Goal: Task Accomplishment & Management: Complete application form

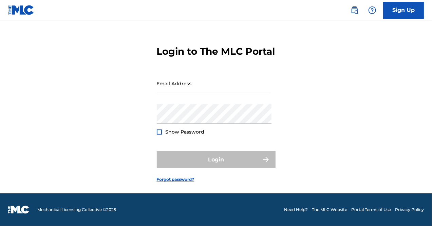
scroll to position [25, 0]
click at [402, 8] on link "Sign Up" at bounding box center [403, 10] width 41 height 17
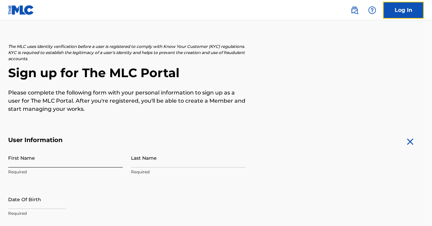
scroll to position [34, 0]
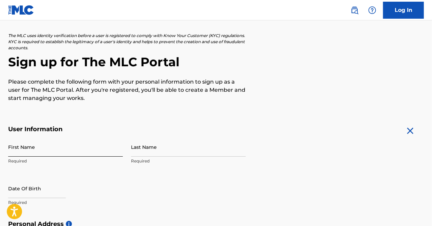
click at [29, 148] on input "First Name" at bounding box center [65, 146] width 115 height 19
type input "Adekunle"
type input "Ilesanmi"
type input "Green Pasture, No 8 Ondo Street Osborne Estate"
type input "Osborne Estate"
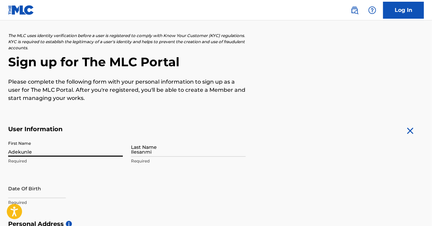
type input "Port Harcourt"
type input "Nigeria"
type input "Lagos"
type input "101233"
type input "703"
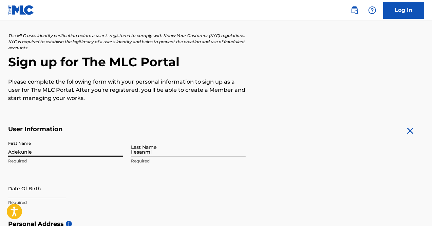
type input "4193002"
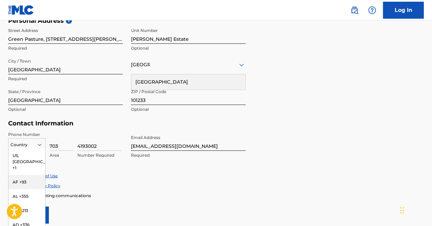
scroll to position [261, 0]
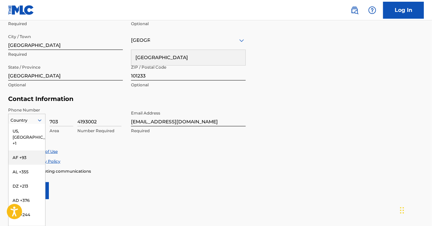
click at [36, 124] on div "216 results available. Use Up and Down to choose options, press Enter to select…" at bounding box center [26, 119] width 37 height 10
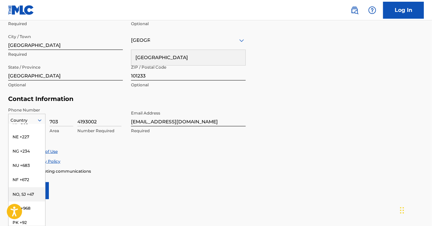
scroll to position [2035, 0]
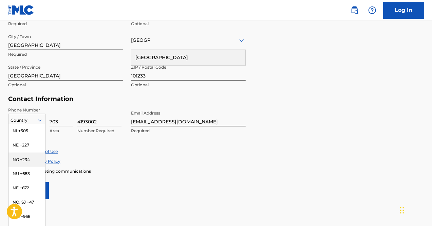
click at [24, 165] on div "NG +234" at bounding box center [26, 159] width 37 height 14
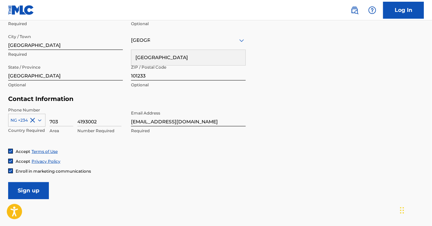
click at [201, 170] on div "Enroll in marketing communications" at bounding box center [215, 171] width 415 height 6
click at [186, 122] on input "ilesanmi.adekunle@daewoonigeria.net" at bounding box center [188, 116] width 115 height 19
drag, startPoint x: 228, startPoint y: 122, endPoint x: 83, endPoint y: 116, distance: 144.9
click at [83, 116] on div "Phone Number NG +234 Country Required 703 Area 4193002 Number Required Email Ad…" at bounding box center [126, 127] width 237 height 41
type input "[EMAIL_ADDRESS][DOMAIN_NAME]"
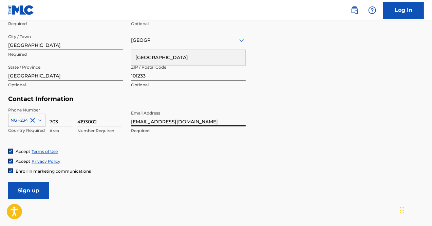
click at [149, 176] on form "User Information First Name Adekunle Required Last Name Ilesanmi Required Date …" at bounding box center [215, 48] width 415 height 301
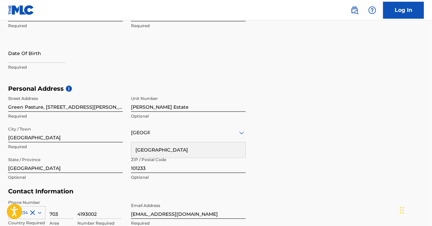
scroll to position [169, 0]
click at [220, 91] on h5 "Personal Address i" at bounding box center [215, 89] width 415 height 8
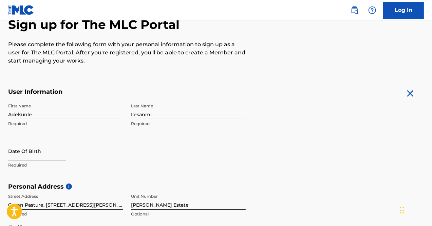
scroll to position [0, 0]
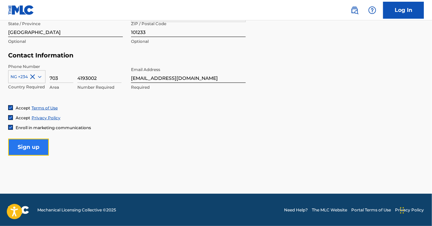
click at [20, 145] on input "Sign up" at bounding box center [28, 146] width 41 height 17
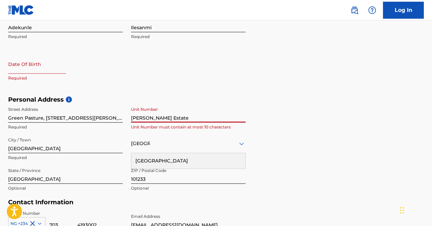
click at [31, 69] on input "text" at bounding box center [37, 63] width 58 height 19
select select "8"
select select "2025"
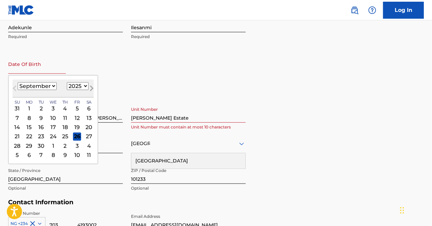
click at [86, 85] on button "Next Month" at bounding box center [91, 89] width 11 height 11
select select "9"
click at [83, 86] on select "1900 1901 1902 1903 1904 1905 1906 1907 1908 1909 1910 1911 1912 1913 1914 1915…" at bounding box center [78, 86] width 22 height 8
select select "1976"
click at [67, 82] on select "1900 1901 1902 1903 1904 1905 1906 1907 1908 1909 1910 1911 1912 1913 1914 1915…" at bounding box center [78, 86] width 22 height 8
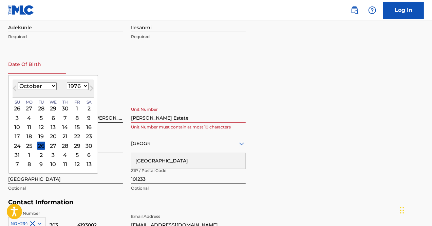
click at [48, 83] on select "January February March April May June July August September October November De…" at bounding box center [37, 86] width 39 height 8
select select "7"
click at [18, 82] on select "January February March April May June July August September October November De…" at bounding box center [37, 86] width 39 height 8
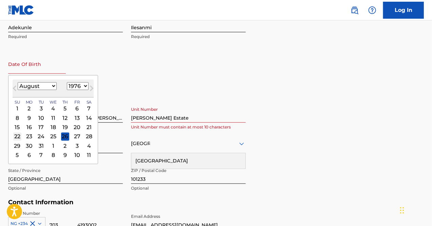
click at [16, 138] on div "22" at bounding box center [17, 136] width 8 height 8
type input "August 22 1976"
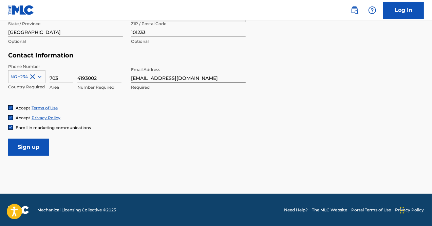
scroll to position [135, 0]
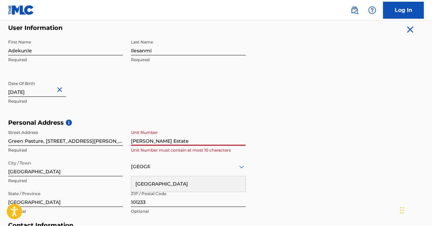
click at [169, 141] on input "Osborne Estate" at bounding box center [188, 135] width 115 height 19
drag, startPoint x: 171, startPoint y: 141, endPoint x: 122, endPoint y: 136, distance: 49.8
click at [122, 136] on div "Street Address Green Pasture, No 8 Ondo Street Osborne Estate Required Unit Num…" at bounding box center [126, 172] width 237 height 92
type input "2"
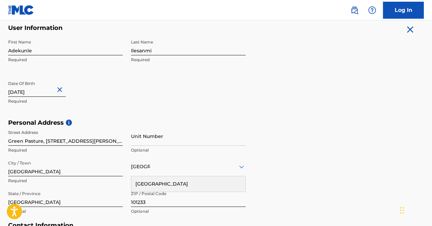
click at [309, 94] on form "User Information First Name Adekunle Required Last Name Ilesanmi Required Date …" at bounding box center [215, 174] width 415 height 301
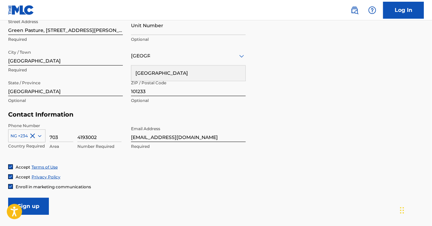
scroll to position [305, 0]
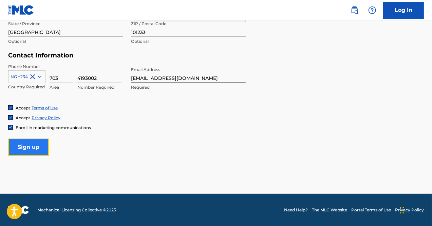
click at [22, 146] on input "Sign up" at bounding box center [28, 146] width 41 height 17
click at [27, 148] on input "Sign up" at bounding box center [28, 146] width 41 height 17
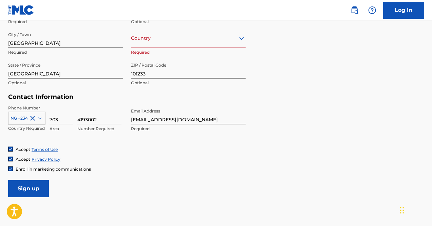
scroll to position [230, 0]
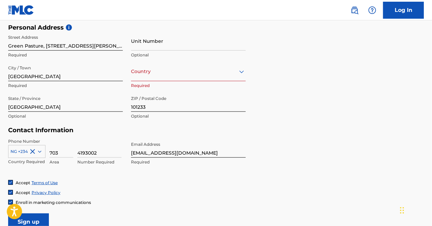
click at [152, 75] on div at bounding box center [188, 71] width 115 height 8
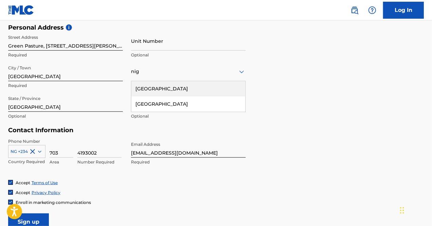
type input "nig"
click at [287, 61] on div "Personal Address i Street Address Green Pasture, No 8 Ondo Street Osborne Estat…" at bounding box center [215, 75] width 415 height 103
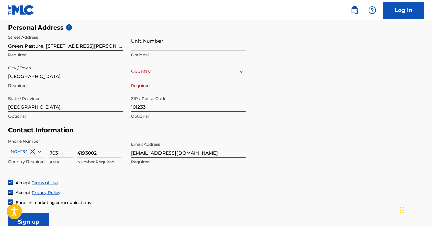
click at [166, 75] on div at bounding box center [188, 71] width 115 height 8
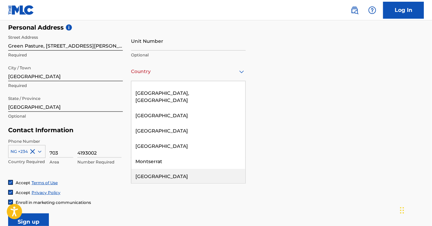
scroll to position [2238, 0]
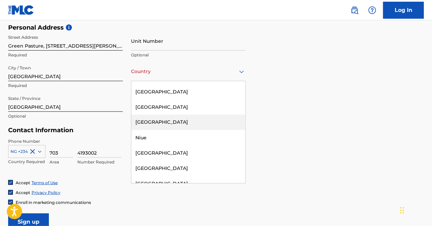
click at [159, 115] on div "Nigeria" at bounding box center [188, 122] width 114 height 15
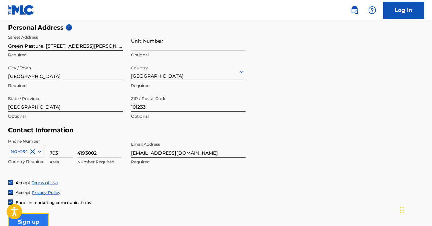
click at [33, 218] on input "Sign up" at bounding box center [28, 221] width 41 height 17
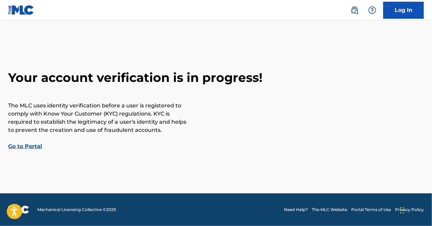
click at [34, 144] on link "Go to Portal" at bounding box center [25, 146] width 34 height 6
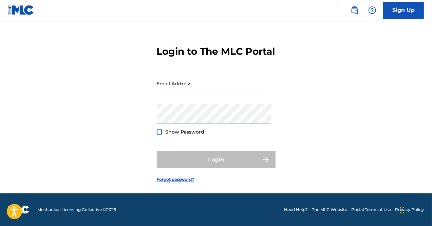
scroll to position [25, 0]
click at [189, 89] on input "Email Address" at bounding box center [214, 83] width 115 height 19
type input "dantomi01@gmail.com"
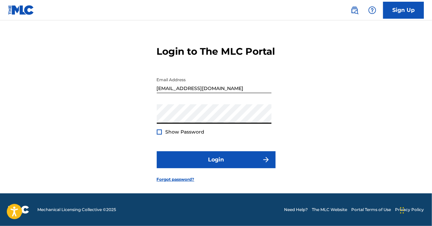
click at [159, 130] on div at bounding box center [159, 131] width 5 height 5
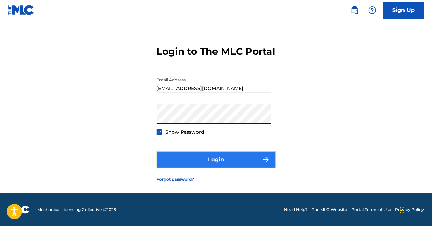
click at [233, 159] on button "Login" at bounding box center [216, 159] width 119 height 17
click at [234, 162] on button "Login" at bounding box center [216, 159] width 119 height 17
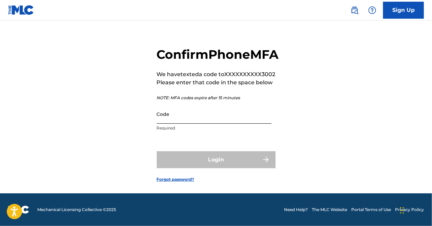
click at [188, 123] on input "Code" at bounding box center [214, 113] width 115 height 19
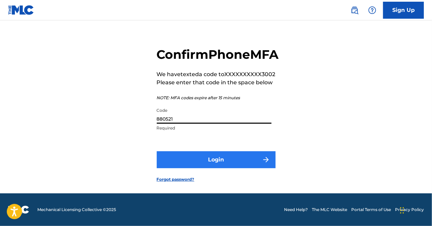
type input "880521"
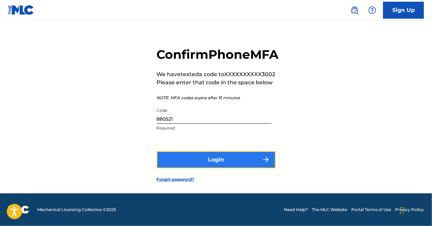
click at [205, 166] on button "Login" at bounding box center [216, 159] width 119 height 17
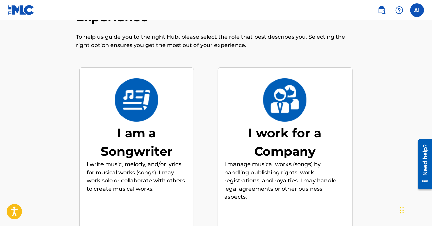
scroll to position [68, 0]
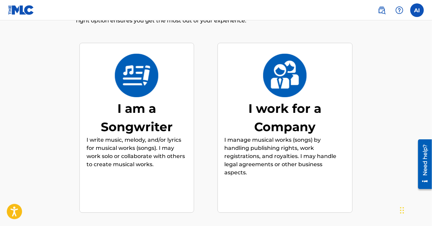
click at [146, 136] on p "I write music, melody, and/or lyrics for musical works (songs). I may work solo…" at bounding box center [136, 152] width 100 height 33
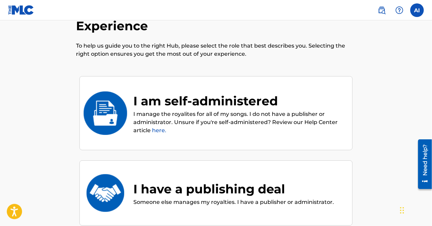
scroll to position [31, 0]
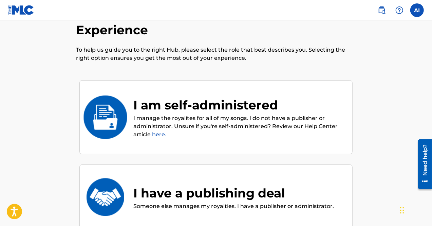
click at [201, 97] on div "I am self-administered" at bounding box center [239, 105] width 212 height 18
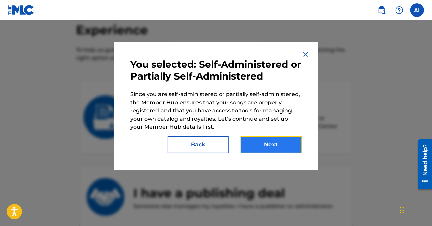
click at [260, 146] on button "Next" at bounding box center [270, 144] width 61 height 17
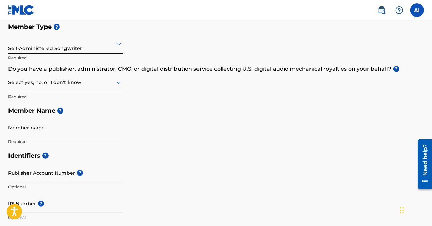
scroll to position [68, 0]
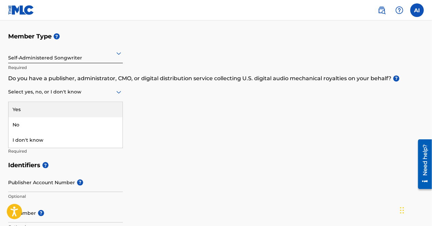
click at [113, 91] on div at bounding box center [65, 91] width 115 height 8
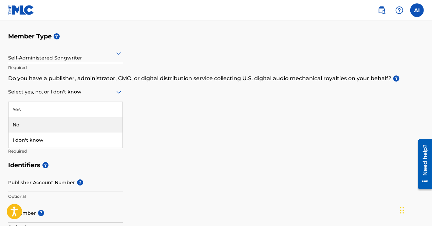
click at [81, 123] on div "No" at bounding box center [65, 124] width 114 height 15
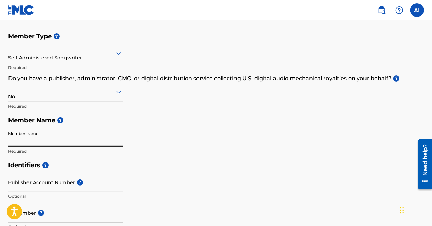
click at [58, 140] on input "Member name" at bounding box center [65, 136] width 115 height 19
type input "Adekunle Ilesanmi"
click at [182, 151] on div "Member Type ? Self-Administered Songwriter Required Do you have a publisher, ad…" at bounding box center [215, 93] width 415 height 129
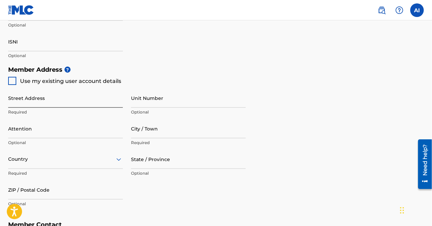
scroll to position [271, 0]
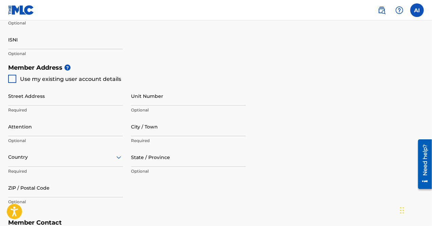
click at [11, 79] on div at bounding box center [12, 79] width 8 height 8
type input "Green Pasture, No 8 Ondo Street Osborne Estate"
type input "Port Harcourt"
type input "Lagos"
type input "101233"
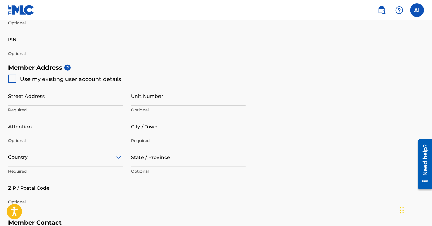
type input "703"
type input "4193002"
type input "dantomi01@gmail.com"
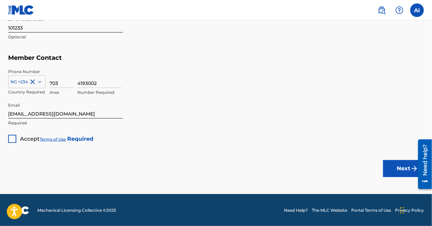
scroll to position [436, 0]
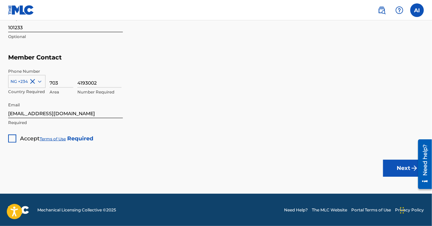
click at [11, 138] on div at bounding box center [12, 138] width 8 height 8
click at [407, 166] on button "Next" at bounding box center [403, 167] width 41 height 17
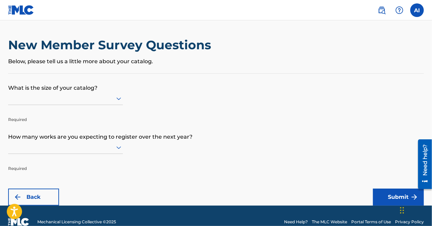
click at [102, 99] on div at bounding box center [65, 98] width 115 height 8
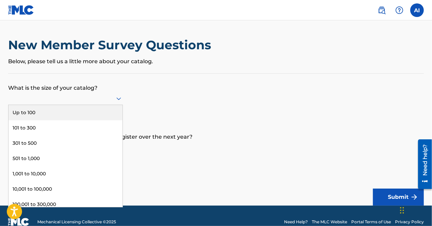
click at [155, 85] on p "What is the size of your catalog?" at bounding box center [215, 83] width 415 height 18
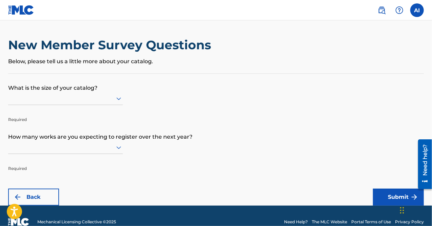
click at [107, 148] on div at bounding box center [65, 147] width 115 height 13
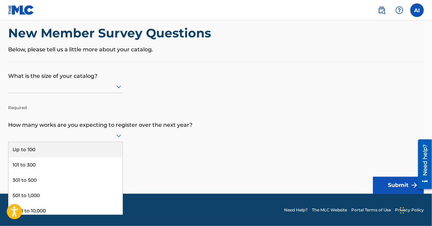
click at [83, 152] on div "Up to 100" at bounding box center [65, 149] width 114 height 15
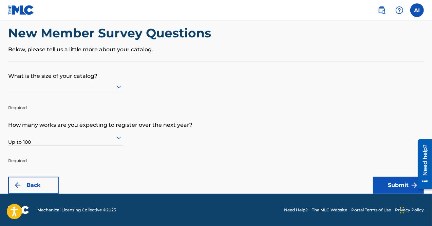
click at [98, 140] on div at bounding box center [65, 137] width 115 height 8
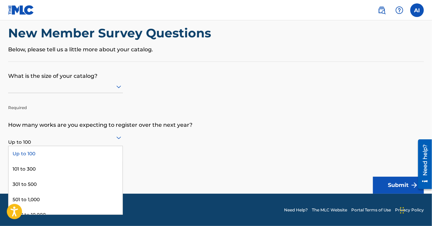
click at [50, 139] on div at bounding box center [65, 137] width 115 height 8
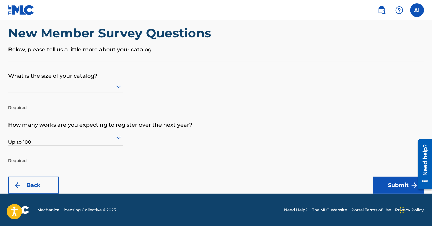
click at [184, 154] on form "What is the size of your catalog? Required How many works are you expecting to …" at bounding box center [215, 128] width 415 height 132
click at [386, 184] on button "Submit" at bounding box center [398, 184] width 51 height 17
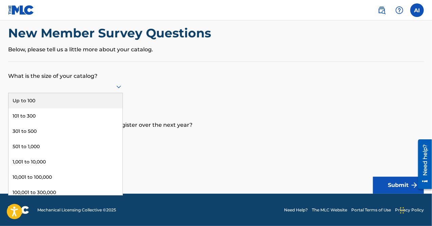
click at [46, 85] on div at bounding box center [65, 86] width 115 height 8
click at [41, 98] on div "Up to 100" at bounding box center [65, 100] width 114 height 15
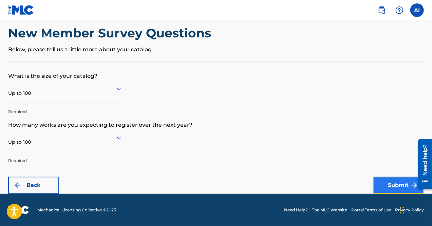
click at [404, 186] on button "Submit" at bounding box center [398, 184] width 51 height 17
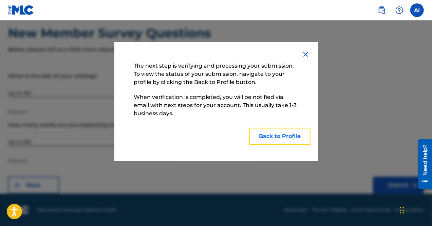
click at [283, 136] on button "Back to Profile" at bounding box center [279, 136] width 61 height 17
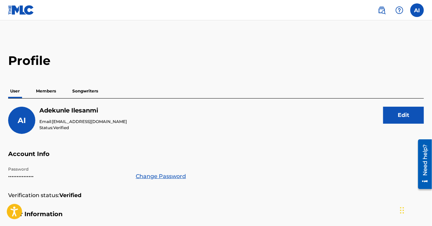
click at [40, 89] on p "Members" at bounding box center [46, 91] width 24 height 14
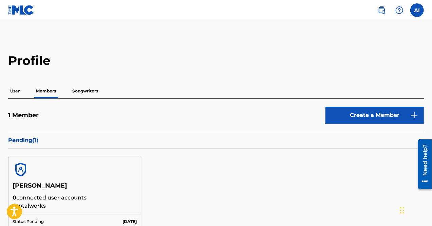
click at [86, 86] on p "Songwriters" at bounding box center [85, 91] width 30 height 14
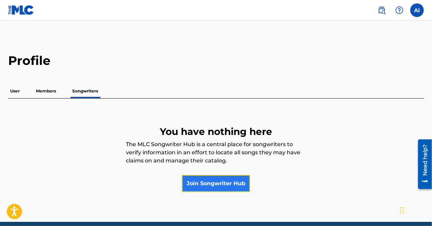
click at [216, 179] on link "Join Songwriter Hub" at bounding box center [216, 183] width 68 height 17
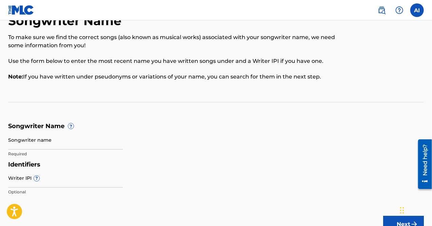
scroll to position [68, 0]
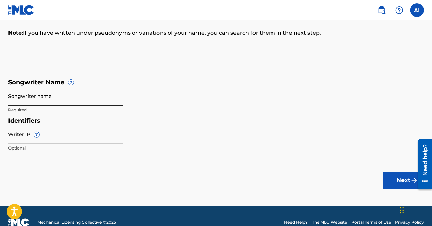
click at [31, 99] on input "Songwriter name" at bounding box center [65, 95] width 115 height 19
type input "Ilesanmi Adekunle"
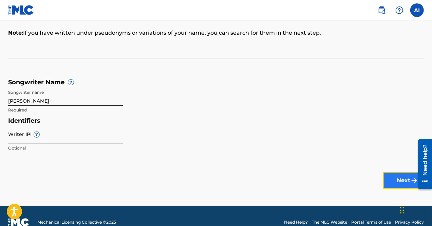
click at [399, 177] on button "Next" at bounding box center [403, 180] width 41 height 17
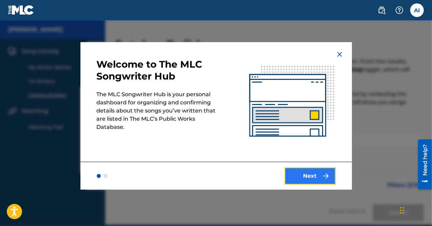
click at [303, 176] on button "Next" at bounding box center [310, 175] width 51 height 17
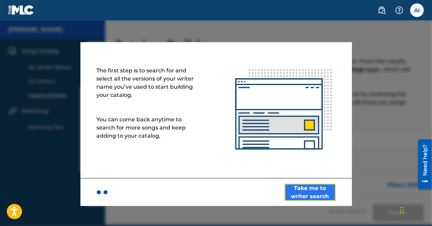
click at [305, 191] on button "Take me to writer search" at bounding box center [310, 191] width 51 height 17
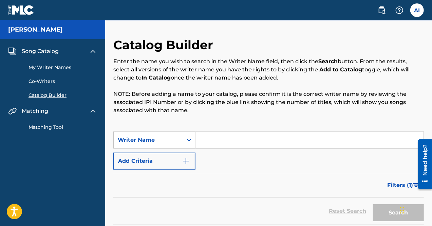
click at [215, 142] on input "Search Form" at bounding box center [309, 140] width 228 height 16
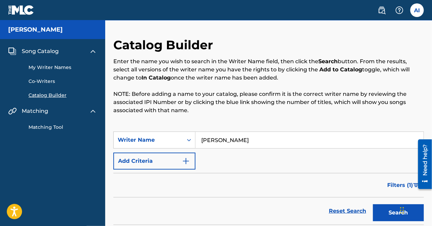
scroll to position [102, 0]
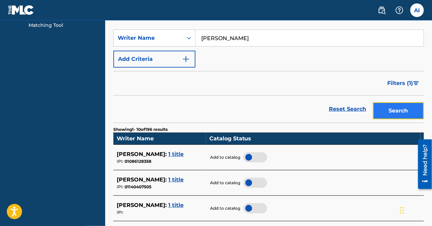
click at [383, 108] on button "Search" at bounding box center [398, 110] width 51 height 17
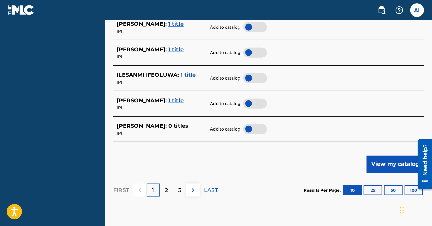
scroll to position [373, 0]
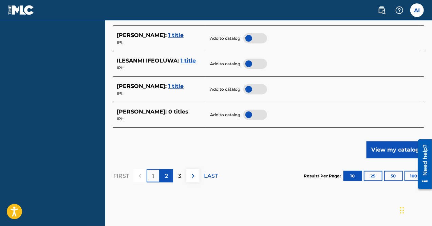
click at [171, 174] on div "2" at bounding box center [166, 175] width 13 height 13
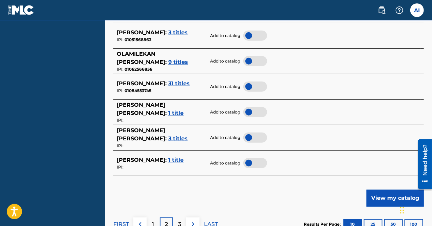
scroll to position [339, 0]
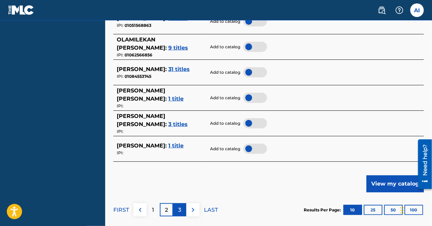
click at [178, 205] on p "3" at bounding box center [179, 209] width 3 height 8
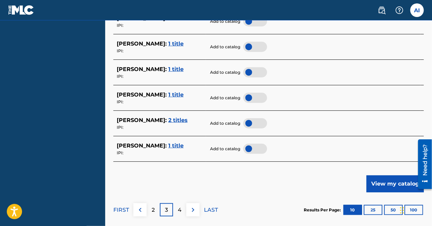
click at [182, 208] on div "4" at bounding box center [179, 209] width 13 height 13
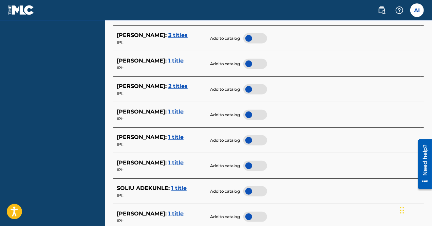
scroll to position [373, 0]
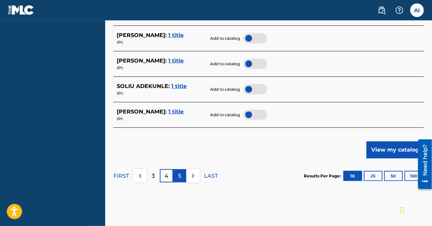
click at [180, 175] on p "5" at bounding box center [179, 176] width 3 height 8
click at [182, 175] on div "6" at bounding box center [179, 175] width 13 height 13
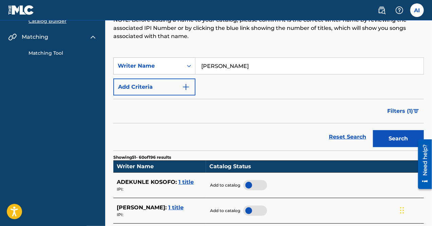
scroll to position [68, 0]
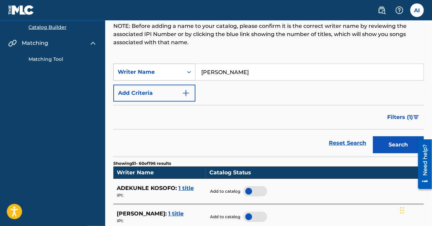
drag, startPoint x: 229, startPoint y: 72, endPoint x: 181, endPoint y: 69, distance: 48.2
click at [181, 69] on div "SearchWithCriteriaf35665c1-5151-4375-b452-0abf94000866 Writer Name Adekunle Ile…" at bounding box center [268, 71] width 310 height 17
click at [259, 76] on input "Ilesanmi" at bounding box center [309, 72] width 228 height 16
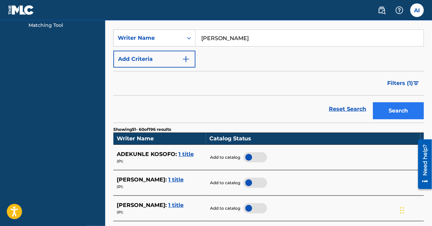
type input "Ilesanmi Adekunle"
click at [383, 107] on button "Search" at bounding box center [398, 110] width 51 height 17
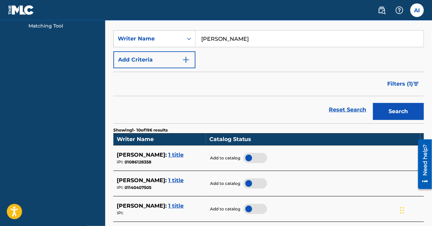
scroll to position [0, 0]
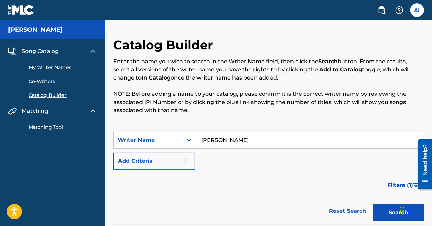
click at [52, 80] on link "Co-Writers" at bounding box center [62, 81] width 68 height 7
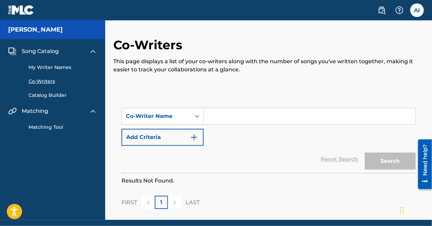
click at [225, 114] on input "Search Form" at bounding box center [309, 116] width 212 height 16
type input "Adekunle Ilesanmi"
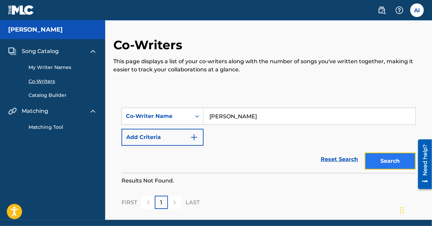
click at [390, 158] on button "Search" at bounding box center [390, 160] width 51 height 17
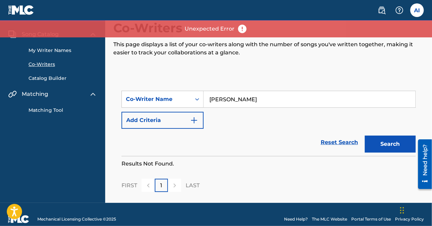
scroll to position [26, 0]
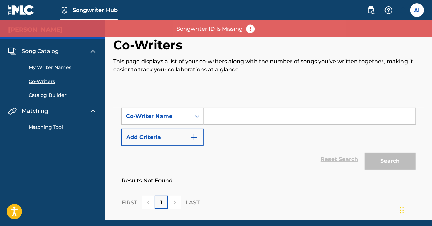
click at [235, 113] on input "Search Form" at bounding box center [309, 116] width 212 height 16
type input "[PERSON_NAME]"
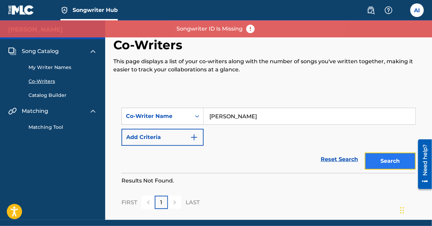
click at [393, 160] on button "Search" at bounding box center [390, 160] width 51 height 17
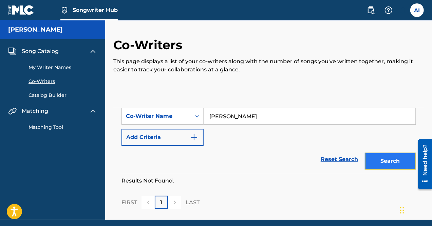
click at [393, 163] on button "Search" at bounding box center [390, 160] width 51 height 17
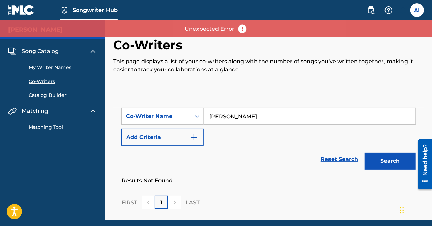
click at [47, 67] on link "My Writer Names" at bounding box center [62, 67] width 68 height 7
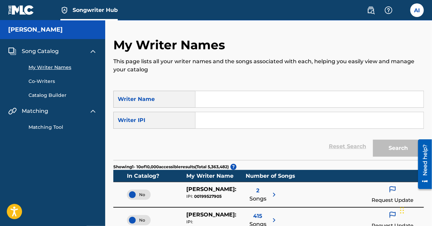
click at [42, 81] on link "Co-Writers" at bounding box center [62, 81] width 68 height 7
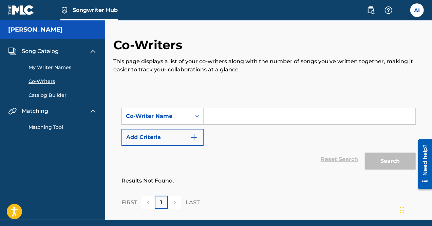
click at [226, 118] on input "Search Form" at bounding box center [309, 116] width 212 height 16
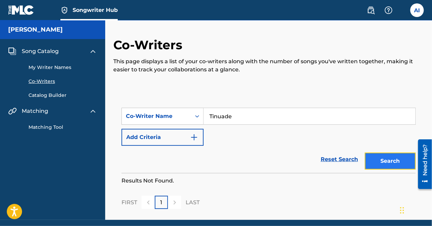
click at [395, 161] on button "Search" at bounding box center [390, 160] width 51 height 17
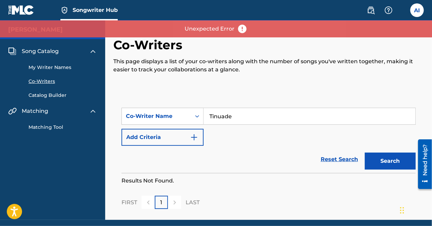
click at [247, 117] on input "Tinuade" at bounding box center [309, 116] width 212 height 16
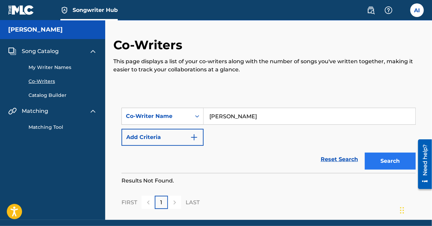
type input "Tinuade Ilesanmi"
click at [376, 156] on button "Search" at bounding box center [390, 160] width 51 height 17
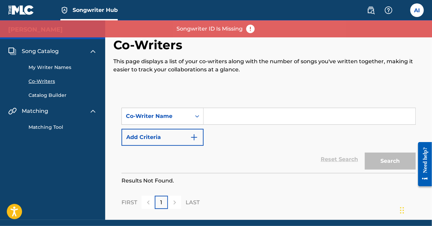
click at [44, 126] on link "Matching Tool" at bounding box center [62, 126] width 68 height 7
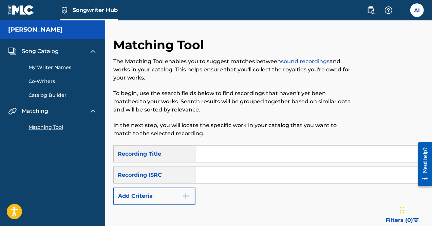
click at [47, 65] on link "My Writer Names" at bounding box center [62, 67] width 68 height 7
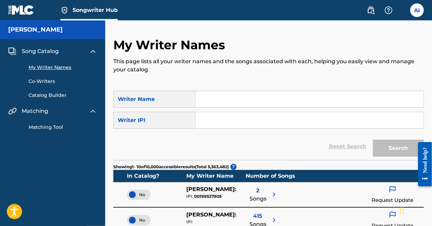
click at [228, 103] on input "Search Form" at bounding box center [309, 99] width 228 height 16
type input "Adekunle Ilesanmi"
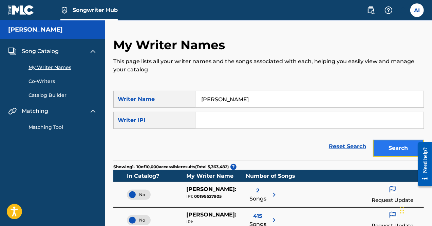
click at [391, 143] on button "Search" at bounding box center [398, 147] width 51 height 17
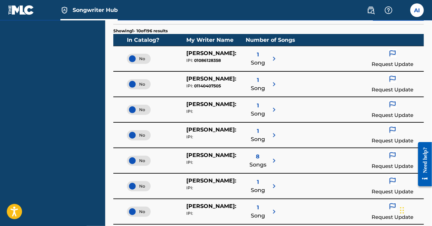
scroll to position [170, 0]
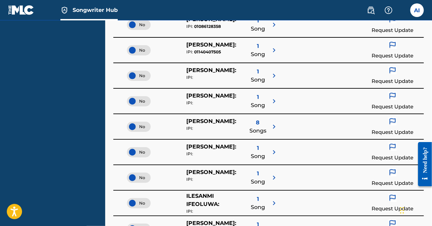
click at [275, 125] on img at bounding box center [274, 126] width 8 height 8
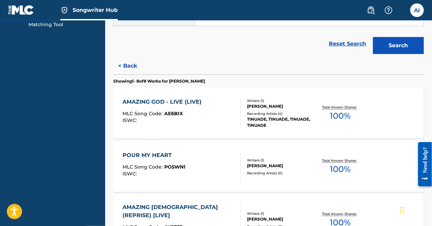
scroll to position [34, 0]
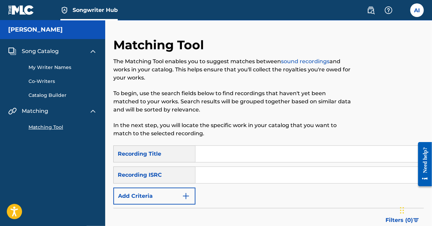
click at [53, 65] on link "My Writer Names" at bounding box center [62, 67] width 68 height 7
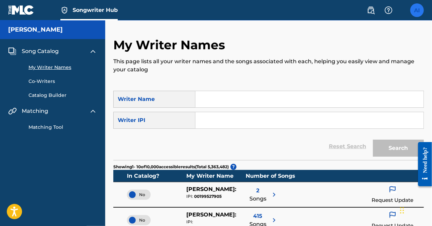
click at [418, 14] on label at bounding box center [417, 10] width 14 height 14
click at [417, 10] on input "AI Adekunle Ilesanmi dantomi01@gmail.com Notification Preferences Profile Log o…" at bounding box center [417, 10] width 0 height 0
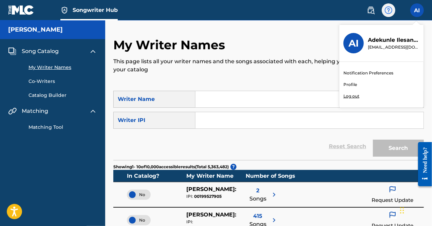
click at [392, 11] on img at bounding box center [388, 10] width 8 height 8
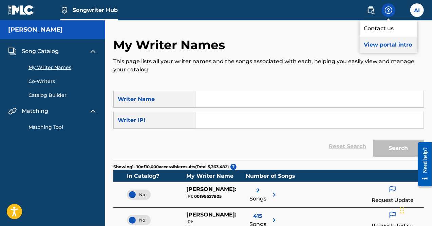
click at [383, 45] on p "View portal intro" at bounding box center [388, 45] width 58 height 16
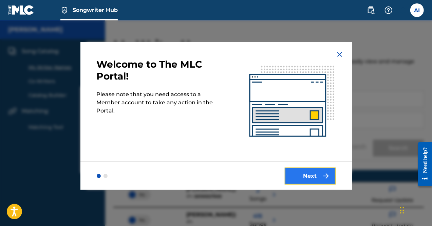
click at [308, 176] on button "Next" at bounding box center [310, 175] width 51 height 17
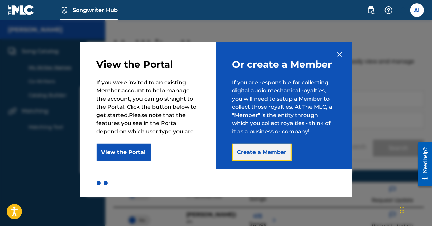
click at [275, 151] on button "Create a Member" at bounding box center [261, 151] width 59 height 17
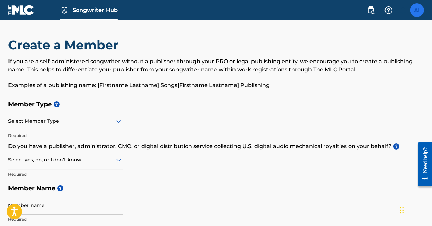
click at [419, 8] on label at bounding box center [417, 10] width 14 height 14
click at [417, 10] on input "AI Adekunle Ilesanmi dantomi01@gmail.com Notification Preferences Profile Log o…" at bounding box center [417, 10] width 0 height 0
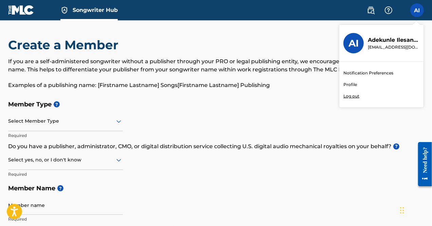
click at [350, 82] on link "Profile" at bounding box center [350, 84] width 14 height 6
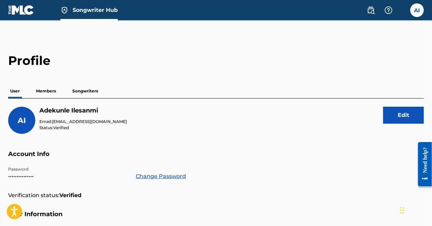
click at [40, 90] on p "Members" at bounding box center [46, 91] width 24 height 14
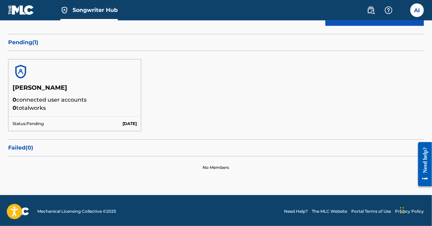
scroll to position [98, 0]
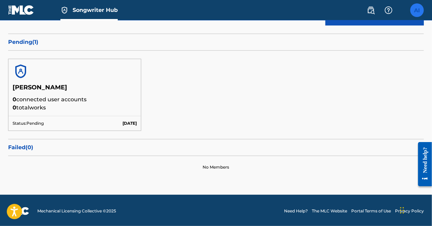
click at [414, 11] on label at bounding box center [417, 10] width 14 height 14
click at [417, 10] on input "AI Adekunle Ilesanmi dantomi01@gmail.com Notification Preferences Profile Log o…" at bounding box center [417, 10] width 0 height 0
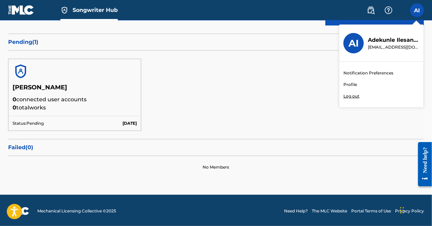
click at [270, 66] on div "Adekunle Ilesanmi 0 connected user accounts 0 total works Status: Pending Sep 2…" at bounding box center [215, 95] width 415 height 88
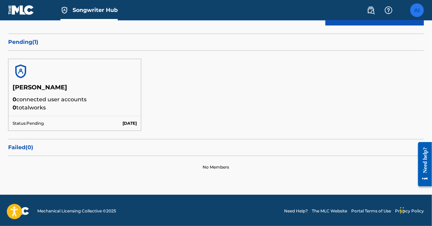
click at [419, 9] on label at bounding box center [417, 10] width 14 height 14
click at [417, 10] on input "AI Adekunle Ilesanmi dantomi01@gmail.com Notification Preferences Profile Log o…" at bounding box center [417, 10] width 0 height 0
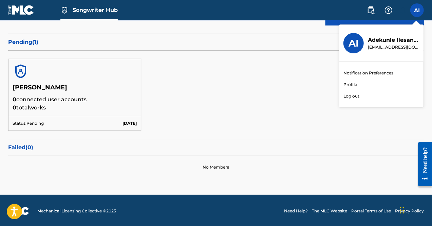
click at [352, 84] on link "Profile" at bounding box center [350, 84] width 14 height 6
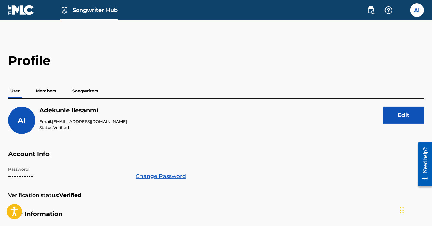
click at [45, 91] on p "Members" at bounding box center [46, 91] width 24 height 14
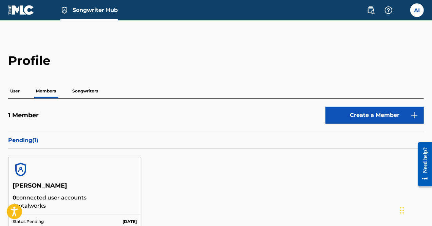
click at [77, 90] on p "Songwriters" at bounding box center [85, 91] width 30 height 14
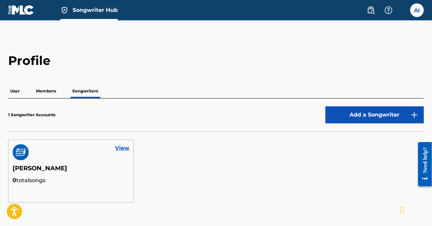
click at [48, 90] on p "Members" at bounding box center [46, 91] width 24 height 14
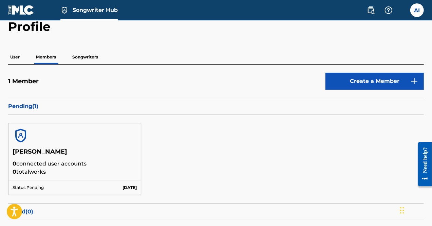
scroll to position [68, 0]
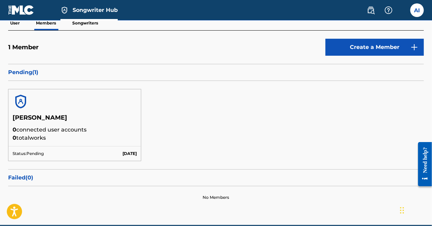
click at [14, 22] on p "User" at bounding box center [15, 23] width 14 height 14
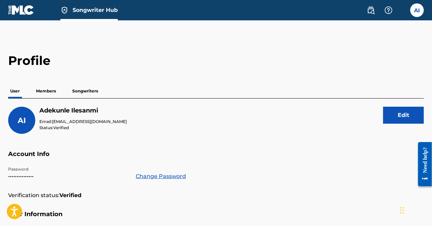
click at [91, 12] on span "Songwriter Hub" at bounding box center [95, 10] width 45 height 8
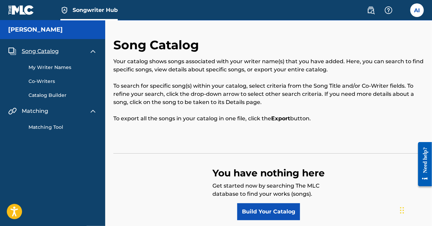
click at [46, 68] on link "My Writer Names" at bounding box center [62, 67] width 68 height 7
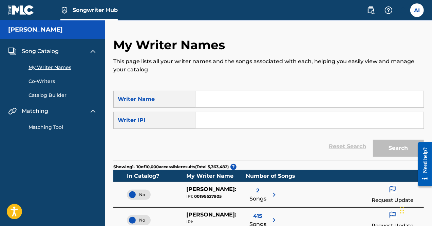
click at [216, 101] on input "Search Form" at bounding box center [309, 99] width 228 height 16
type input "Tinuade"
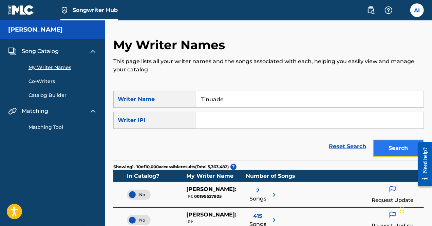
click at [401, 146] on button "Search" at bounding box center [398, 147] width 51 height 17
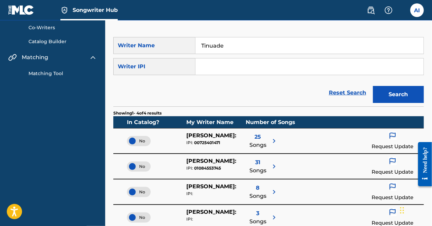
scroll to position [102, 0]
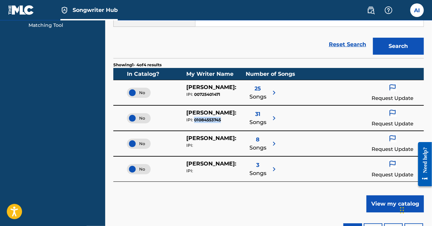
drag, startPoint x: 221, startPoint y: 118, endPoint x: 195, endPoint y: 120, distance: 26.5
click at [195, 120] on div "IPI: 01084553745" at bounding box center [215, 120] width 59 height 6
copy div "01084553745"
drag, startPoint x: 318, startPoint y: 204, endPoint x: 315, endPoint y: 204, distance: 3.5
click at [318, 204] on div "Showing 1 - 4 of 4 results In Catalog? My Writer Name Number of Songs No TINUAD…" at bounding box center [268, 151] width 310 height 186
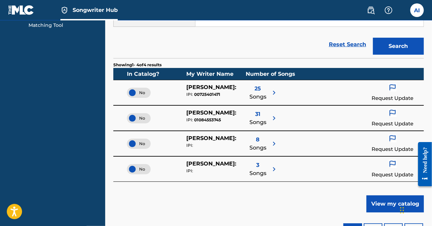
click at [274, 140] on img at bounding box center [274, 143] width 8 height 8
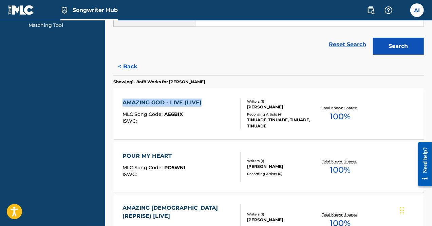
drag, startPoint x: 110, startPoint y: 103, endPoint x: 203, endPoint y: 103, distance: 93.3
copy div "AMAZING GOD - LIVE (LIVE)"
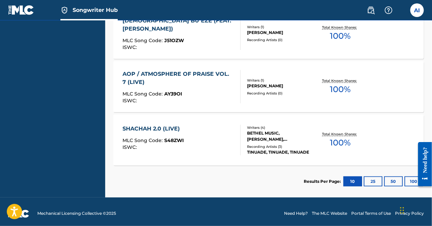
scroll to position [452, 0]
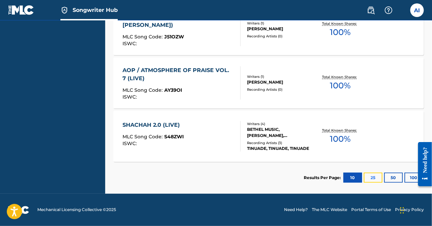
click at [373, 176] on button "25" at bounding box center [373, 177] width 19 height 10
click at [393, 177] on button "50" at bounding box center [393, 177] width 19 height 10
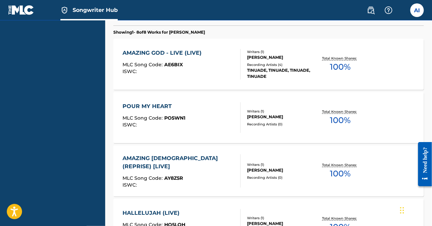
scroll to position [147, 0]
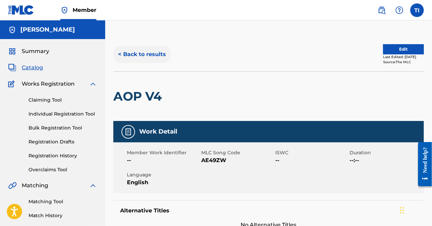
click at [149, 56] on button "< Back to results" at bounding box center [141, 54] width 57 height 17
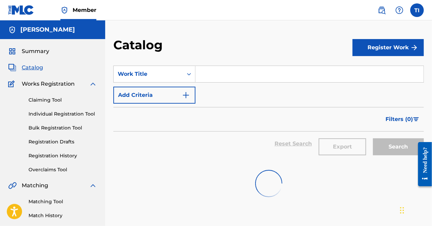
scroll to position [59, 0]
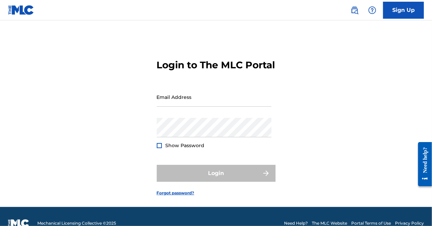
click at [26, 7] on img at bounding box center [21, 10] width 26 height 10
click at [406, 12] on link "Sign Up" at bounding box center [403, 10] width 41 height 17
click at [191, 106] on input "Email Address" at bounding box center [214, 96] width 115 height 19
type input "t"
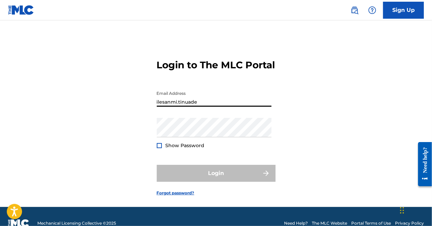
type input "[EMAIL_ADDRESS][DOMAIN_NAME]"
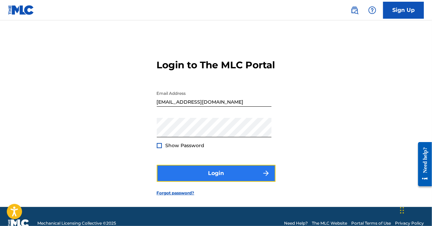
click at [207, 181] on button "Login" at bounding box center [216, 172] width 119 height 17
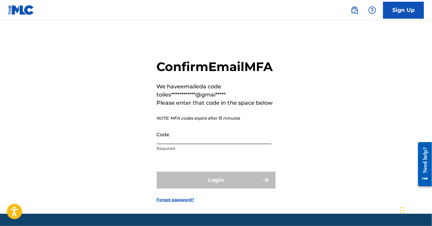
click at [190, 144] on input "Code" at bounding box center [214, 133] width 115 height 19
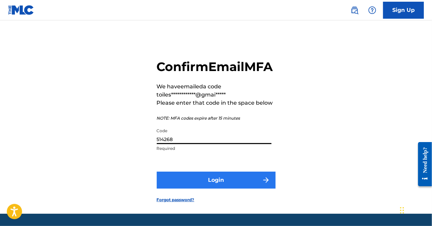
type input "514268"
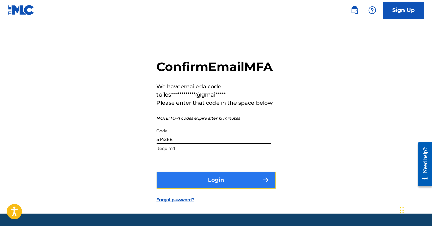
click at [228, 188] on button "Login" at bounding box center [216, 179] width 119 height 17
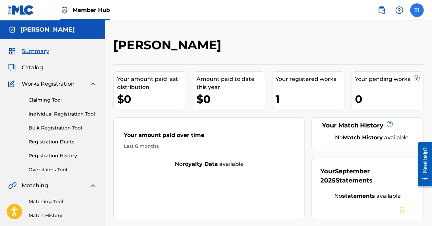
click at [417, 11] on label at bounding box center [417, 10] width 14 height 14
click at [417, 10] on input "TI [PERSON_NAME] [PERSON_NAME][EMAIL_ADDRESS][DOMAIN_NAME] Notification Prefere…" at bounding box center [417, 10] width 0 height 0
click at [33, 67] on span "Catalog" at bounding box center [32, 67] width 21 height 8
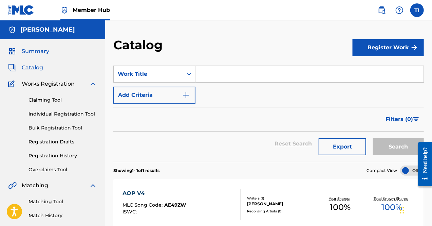
click at [42, 50] on span "Summary" at bounding box center [35, 51] width 27 height 8
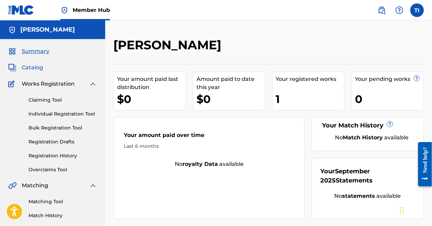
click at [36, 66] on span "Catalog" at bounding box center [32, 67] width 21 height 8
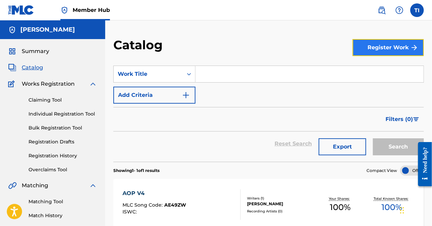
click at [377, 47] on button "Register Work" at bounding box center [387, 47] width 71 height 17
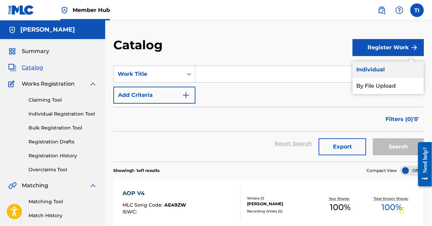
click at [368, 70] on link "Individual" at bounding box center [387, 69] width 71 height 16
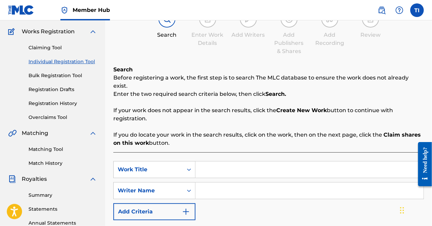
scroll to position [136, 0]
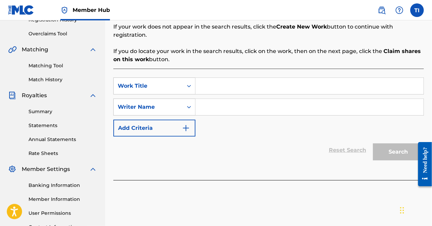
click at [224, 99] on input "Search Form" at bounding box center [309, 107] width 228 height 16
type input "Tinuade"
click at [48, 65] on link "Matching Tool" at bounding box center [62, 65] width 68 height 7
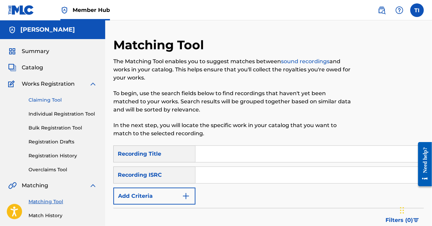
click at [46, 100] on link "Claiming Tool" at bounding box center [62, 99] width 68 height 7
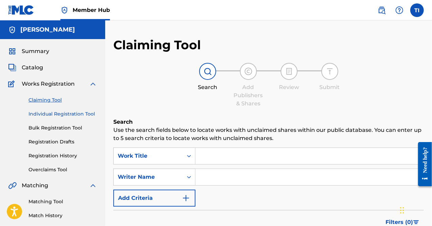
click at [48, 116] on link "Individual Registration Tool" at bounding box center [62, 113] width 68 height 7
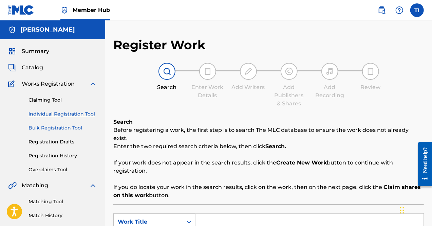
click at [49, 126] on link "Bulk Registration Tool" at bounding box center [62, 127] width 68 height 7
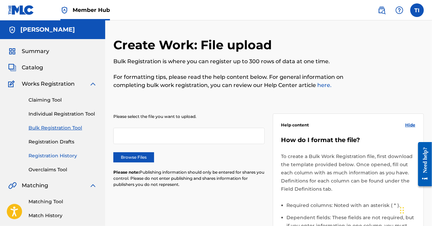
click at [52, 156] on link "Registration History" at bounding box center [62, 155] width 68 height 7
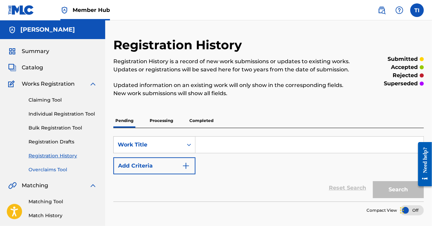
click at [50, 170] on link "Overclaims Tool" at bounding box center [62, 169] width 68 height 7
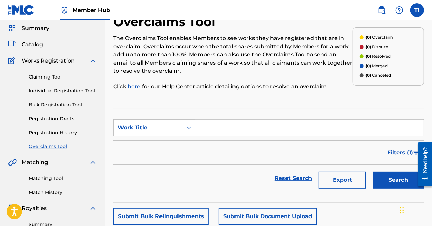
scroll to position [34, 0]
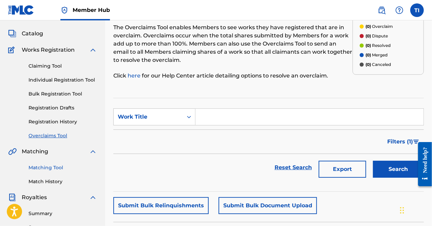
click at [51, 170] on link "Matching Tool" at bounding box center [62, 167] width 68 height 7
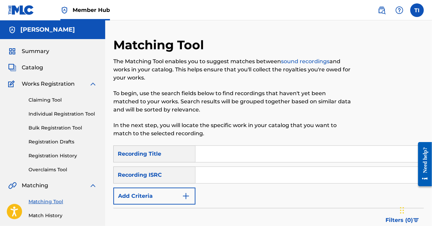
scroll to position [68, 0]
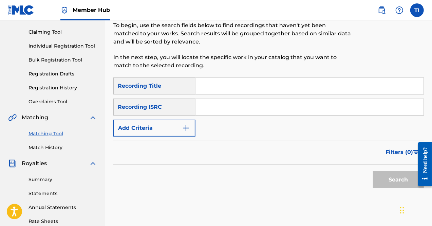
click at [50, 131] on link "Matching Tool" at bounding box center [62, 133] width 68 height 7
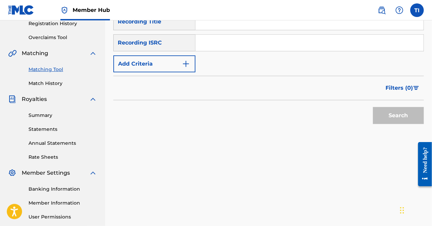
scroll to position [136, 0]
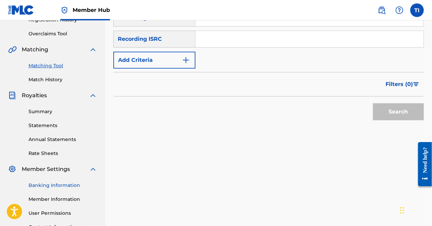
click at [50, 182] on link "Banking Information" at bounding box center [62, 184] width 68 height 7
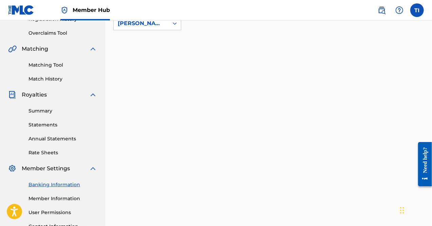
scroll to position [195, 0]
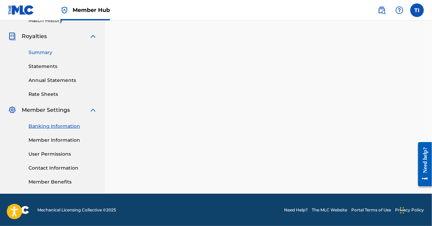
click at [39, 50] on link "Summary" at bounding box center [62, 52] width 68 height 7
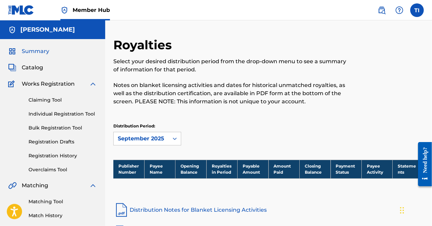
click at [35, 50] on span "Summary" at bounding box center [35, 51] width 27 height 8
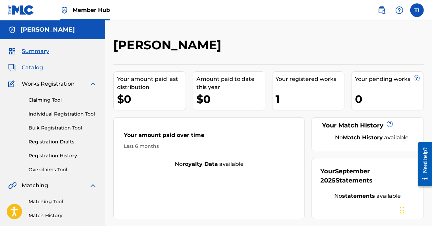
click at [36, 65] on span "Catalog" at bounding box center [32, 67] width 21 height 8
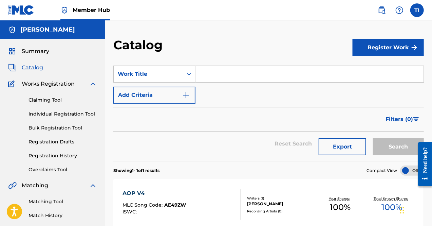
click at [212, 73] on input "Search Form" at bounding box center [309, 74] width 228 height 16
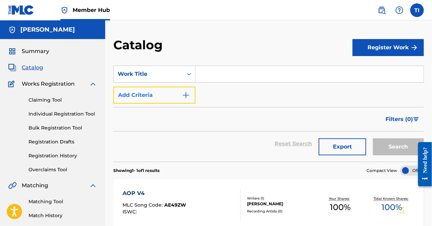
click at [187, 95] on img "Search Form" at bounding box center [186, 95] width 8 height 8
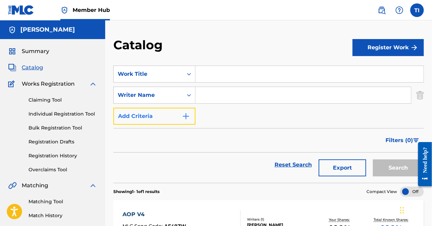
click at [185, 117] on img "Search Form" at bounding box center [186, 116] width 8 height 8
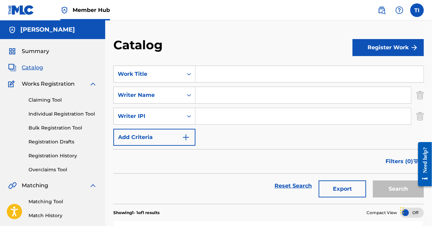
click at [207, 119] on input "Search Form" at bounding box center [302, 116] width 215 height 16
click at [215, 72] on input "Search Form" at bounding box center [309, 74] width 228 height 16
click at [208, 94] on input "Search Form" at bounding box center [302, 95] width 215 height 16
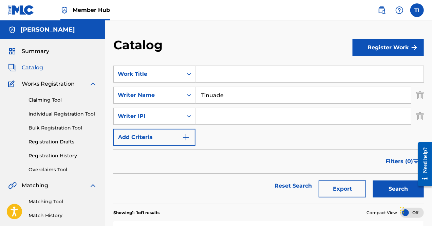
type input "Tinuade"
click at [202, 114] on input "Search Form" at bounding box center [302, 116] width 215 height 16
click at [201, 74] on input "Search Form" at bounding box center [309, 74] width 228 height 16
paste input "01084553745"
type input "01084553745"
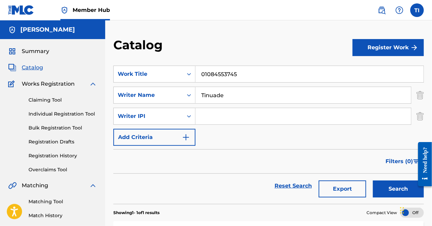
click at [217, 114] on input "Search Form" at bounding box center [302, 116] width 215 height 16
paste input "01084553745"
type input "01084553745"
drag, startPoint x: 248, startPoint y: 75, endPoint x: 146, endPoint y: 75, distance: 101.7
click at [146, 75] on div "SearchWithCriteria827103ee-c159-464b-a9e5-9381e63679e9 Work Title 01084553745" at bounding box center [268, 73] width 310 height 17
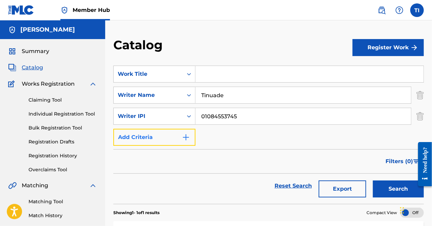
click at [186, 139] on img "Search Form" at bounding box center [186, 137] width 8 height 8
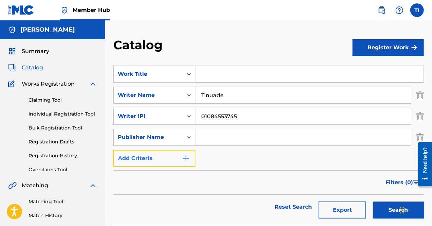
click at [183, 158] on img "Search Form" at bounding box center [186, 158] width 8 height 8
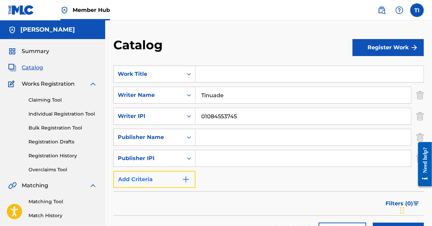
click at [189, 177] on img "Search Form" at bounding box center [186, 179] width 8 height 8
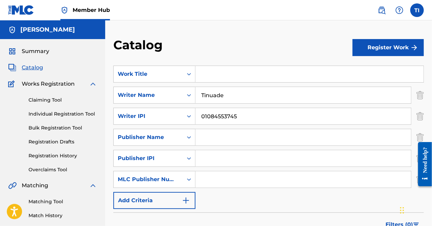
click at [212, 175] on input "Search Form" at bounding box center [302, 179] width 215 height 16
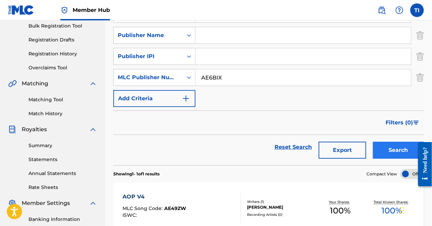
type input "AE6BIX"
click at [391, 150] on button "Search" at bounding box center [398, 149] width 51 height 17
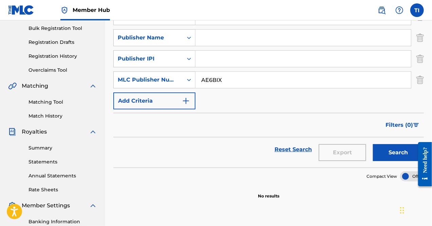
scroll to position [0, 0]
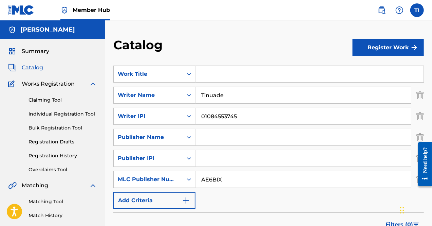
click at [231, 95] on input "Tinuade" at bounding box center [302, 95] width 215 height 16
click at [224, 74] on input "Search Form" at bounding box center [309, 74] width 228 height 16
paste input "AMAZING GOD - LIVE (LIVE)"
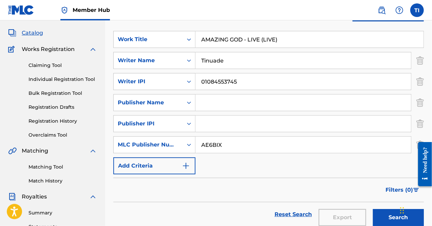
scroll to position [102, 0]
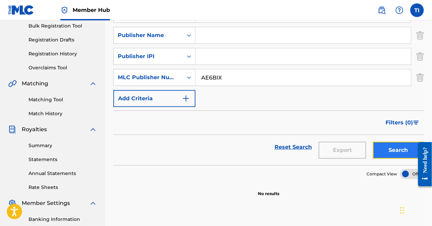
click at [407, 148] on button "Search" at bounding box center [398, 149] width 51 height 17
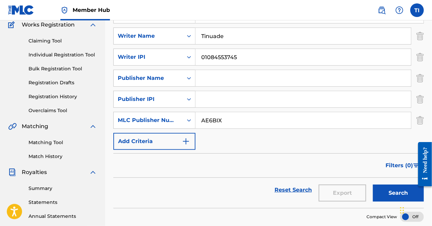
scroll to position [0, 0]
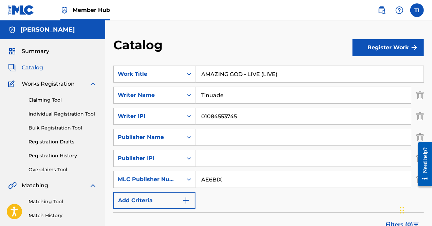
drag, startPoint x: 259, startPoint y: 74, endPoint x: 296, endPoint y: 72, distance: 36.3
click at [296, 72] on input "AMAZING GOD - LIVE (LIVE)" at bounding box center [309, 74] width 228 height 16
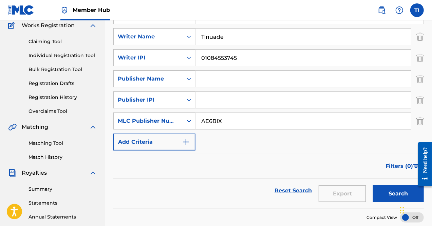
scroll to position [136, 0]
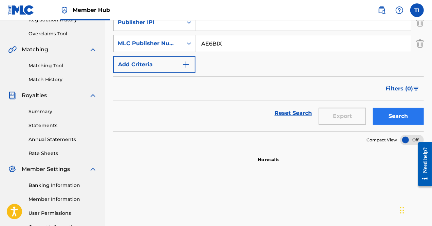
type input "AMAZING [DEMOGRAPHIC_DATA] - LIVE"
click at [388, 113] on button "Search" at bounding box center [398, 115] width 51 height 17
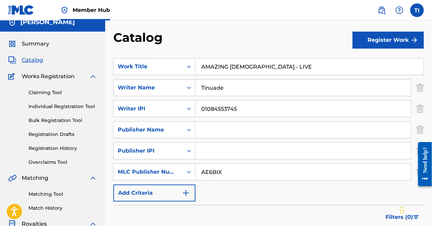
scroll to position [0, 0]
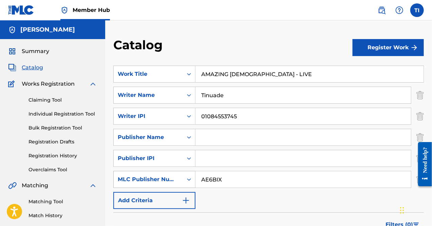
drag, startPoint x: 226, startPoint y: 178, endPoint x: 181, endPoint y: 175, distance: 45.2
click at [181, 175] on div "SearchWithCriteriae8fcd972-d20c-468d-9e58-b729226b3532 MLC Publisher Number AE6…" at bounding box center [268, 179] width 310 height 17
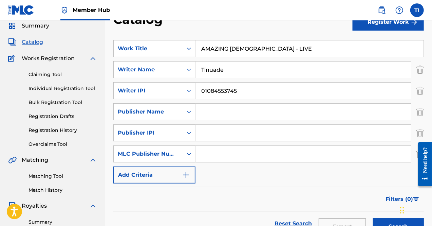
scroll to position [68, 0]
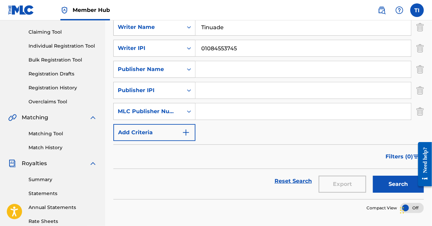
drag, startPoint x: 232, startPoint y: 28, endPoint x: 164, endPoint y: 25, distance: 67.5
click at [164, 25] on div "SearchWithCriteria151aa60a-68f7-45ef-8b51-55e5418b3fce Writer Name Tinuade" at bounding box center [268, 27] width 310 height 17
click at [394, 181] on button "Search" at bounding box center [398, 183] width 51 height 17
click at [300, 179] on link "Reset Search" at bounding box center [293, 180] width 44 height 15
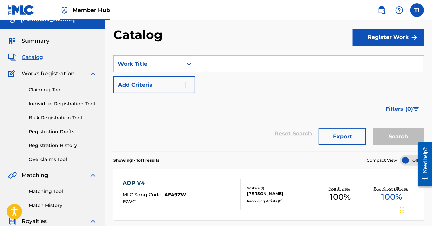
scroll to position [0, 0]
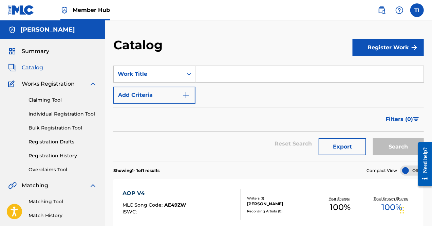
click at [212, 70] on input "Search Form" at bounding box center [309, 74] width 228 height 16
paste input "AMAZING GOD - LIVE (LIVE)"
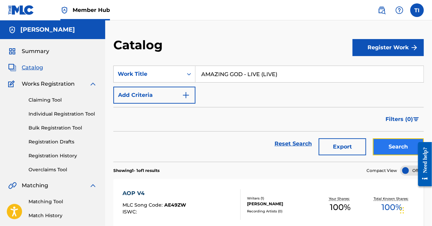
click at [403, 149] on button "Search" at bounding box center [398, 146] width 51 height 17
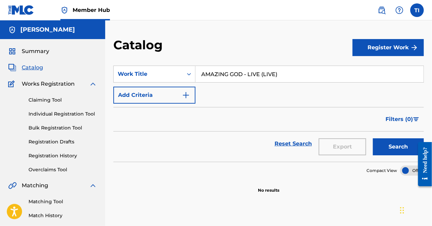
drag, startPoint x: 243, startPoint y: 74, endPoint x: 281, endPoint y: 73, distance: 38.7
click at [281, 73] on input "AMAZING GOD - LIVE (LIVE)" at bounding box center [309, 74] width 228 height 16
type input "AMAZING [DEMOGRAPHIC_DATA]"
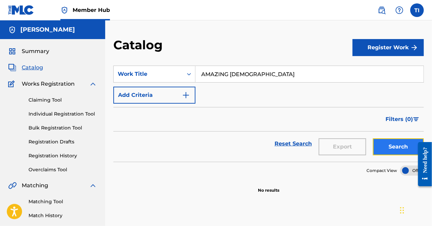
click at [387, 150] on button "Search" at bounding box center [398, 146] width 51 height 17
click at [37, 66] on span "Catalog" at bounding box center [32, 67] width 21 height 8
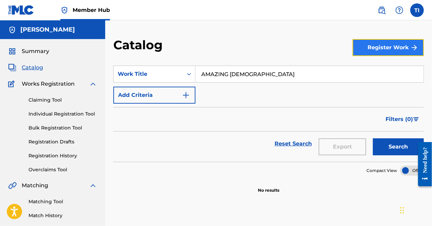
click at [380, 48] on button "Register Work" at bounding box center [387, 47] width 71 height 17
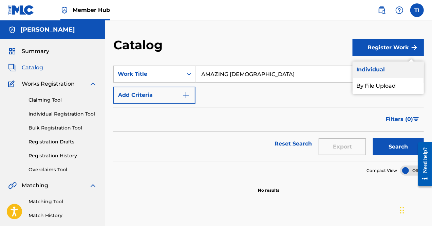
click at [379, 68] on link "Individual" at bounding box center [387, 69] width 71 height 16
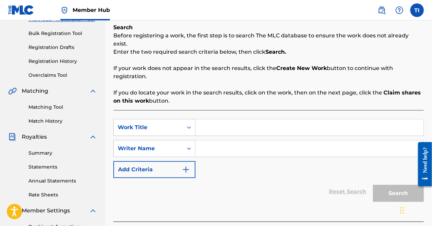
scroll to position [102, 0]
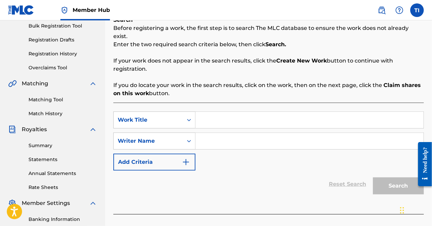
click at [212, 112] on input "Search Form" at bounding box center [309, 120] width 228 height 16
paste input "AMAZING GOD - LIVE (LIVE)"
type input "AMAZING GOD - LIVE (LIVE)"
click at [217, 134] on input "Search Form" at bounding box center [309, 141] width 228 height 16
type input "t"
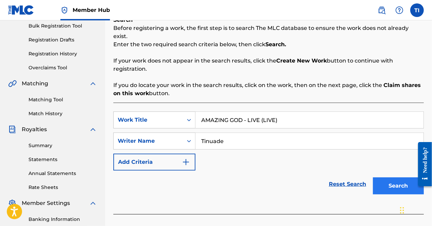
type input "Tinuade"
click at [389, 177] on button "Search" at bounding box center [398, 185] width 51 height 17
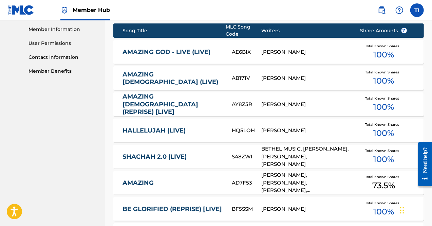
scroll to position [271, 0]
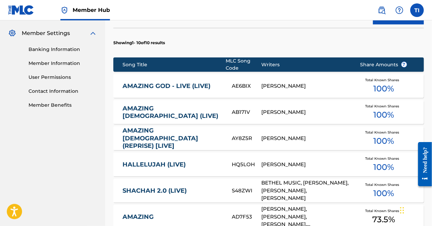
click at [194, 82] on link "AMAZING GOD - LIVE (LIVE)" at bounding box center [172, 86] width 100 height 8
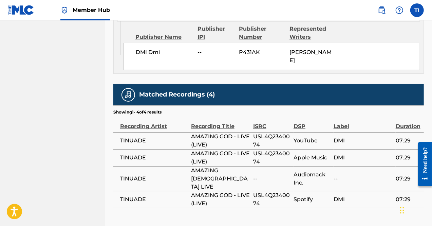
scroll to position [420, 0]
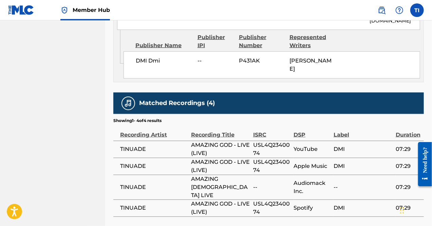
click at [247, 145] on span "AMAZING GOD - LIVE (LIVE)" at bounding box center [220, 149] width 59 height 16
click at [223, 144] on span "AMAZING GOD - LIVE (LIVE)" at bounding box center [220, 149] width 59 height 16
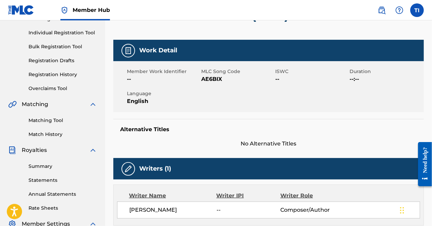
scroll to position [13, 0]
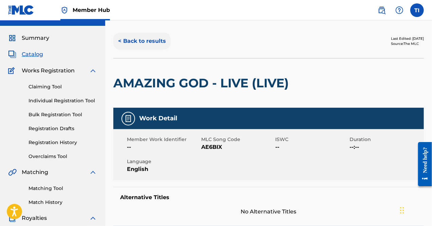
click at [120, 42] on button "< Back to results" at bounding box center [141, 41] width 57 height 17
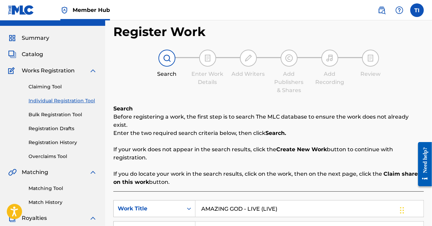
scroll to position [195, 0]
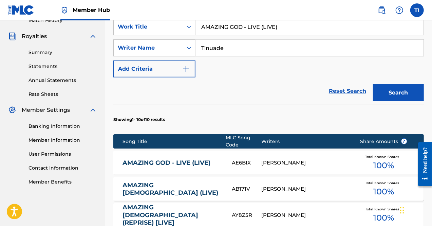
click at [177, 183] on link "AMAZING [DEMOGRAPHIC_DATA] (LIVE)" at bounding box center [172, 188] width 100 height 15
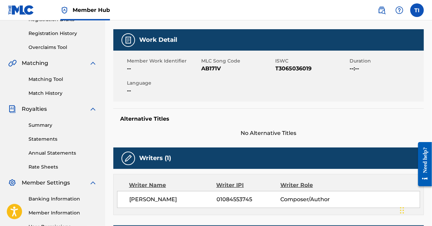
scroll to position [170, 0]
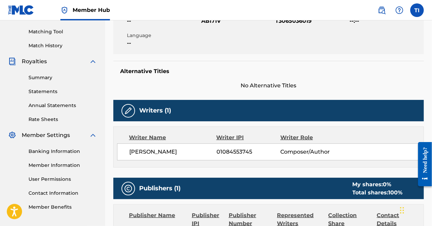
click at [130, 106] on img at bounding box center [128, 110] width 8 height 8
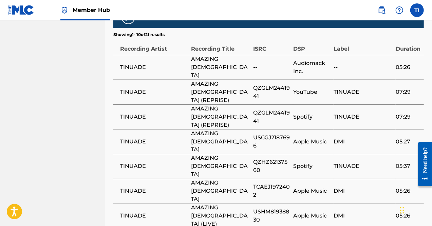
scroll to position [536, 0]
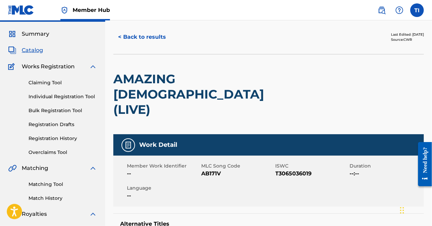
scroll to position [10, 0]
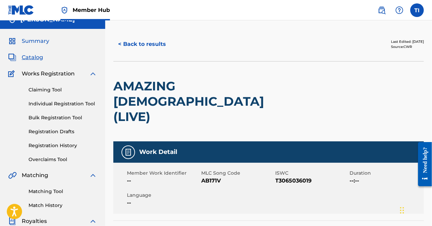
click at [42, 41] on span "Summary" at bounding box center [35, 41] width 27 height 8
